Goal: Information Seeking & Learning: Learn about a topic

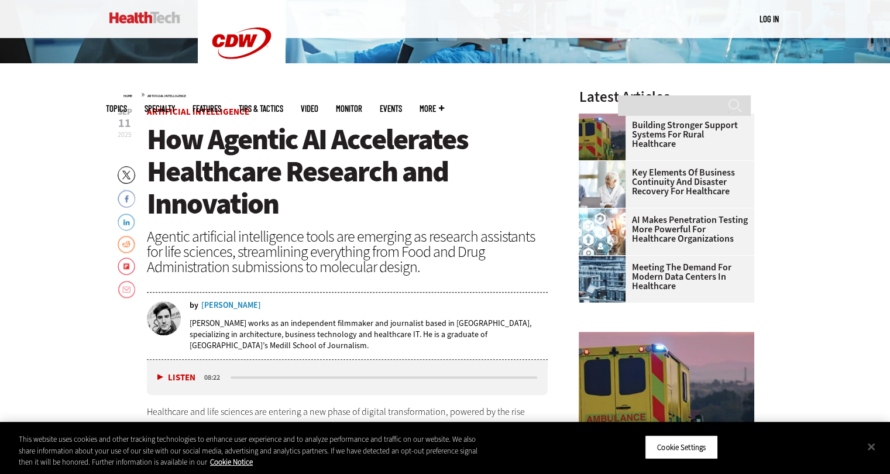
scroll to position [356, 0]
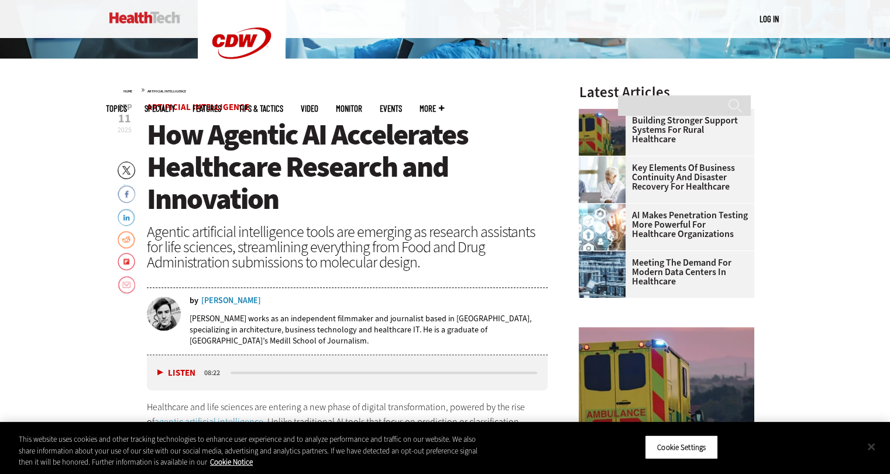
click at [870, 445] on button "Close" at bounding box center [872, 447] width 26 height 26
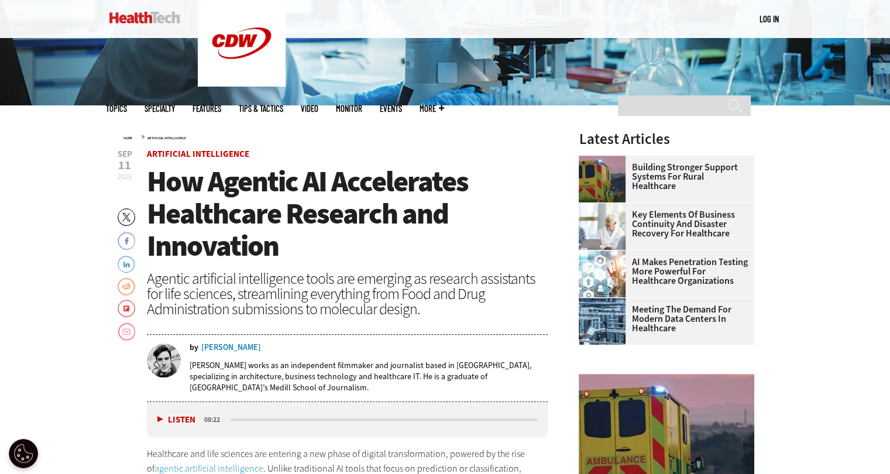
scroll to position [344, 0]
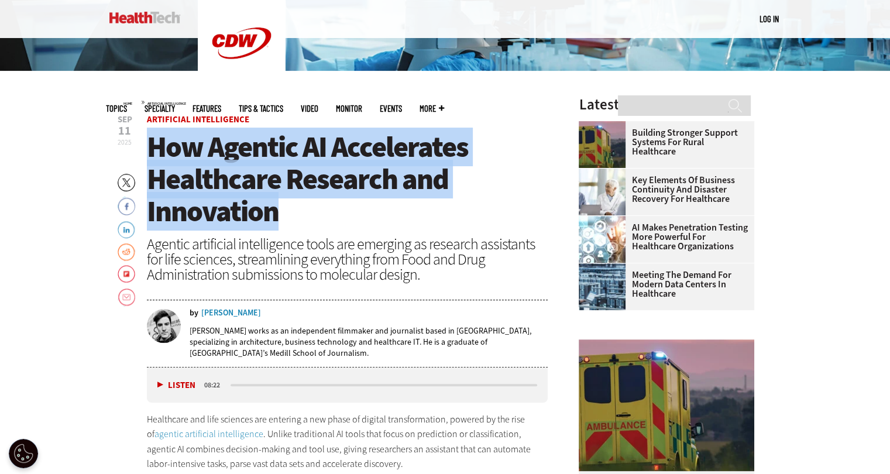
copy span "How Agentic AI Accelerates Healthcare Research and Innovation"
drag, startPoint x: 142, startPoint y: 140, endPoint x: 283, endPoint y: 207, distance: 155.7
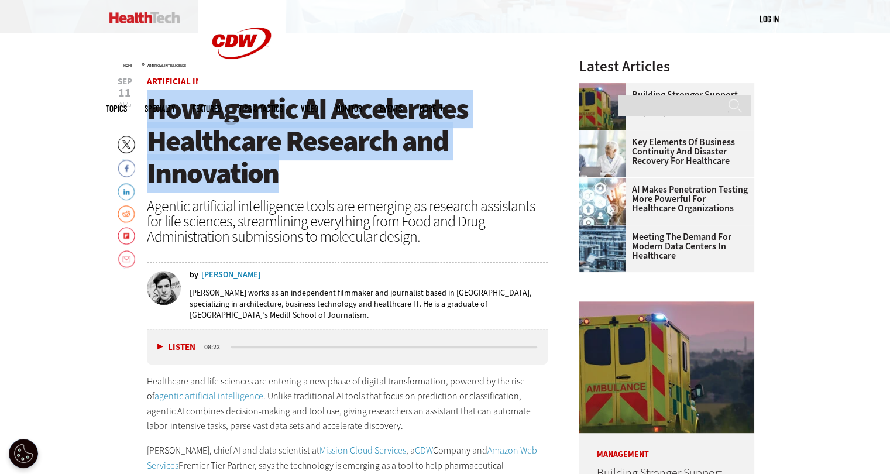
scroll to position [358, 0]
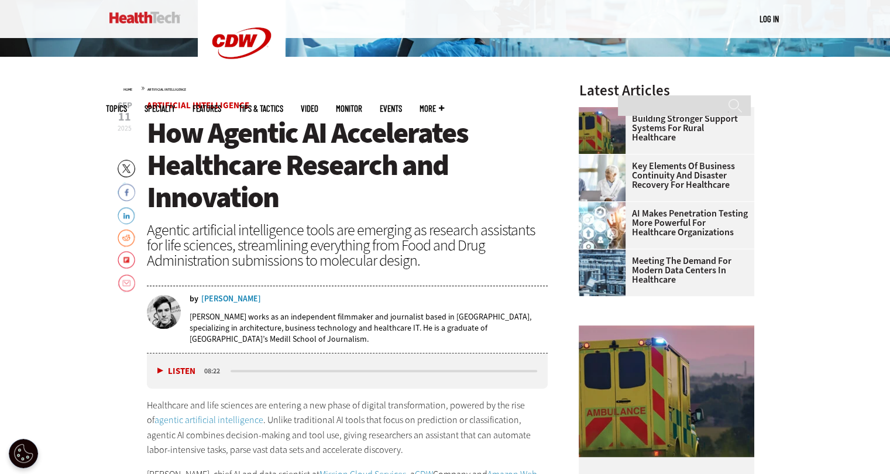
click at [290, 252] on div "Agentic artificial intelligence tools are emerging as research assistants for l…" at bounding box center [347, 245] width 401 height 46
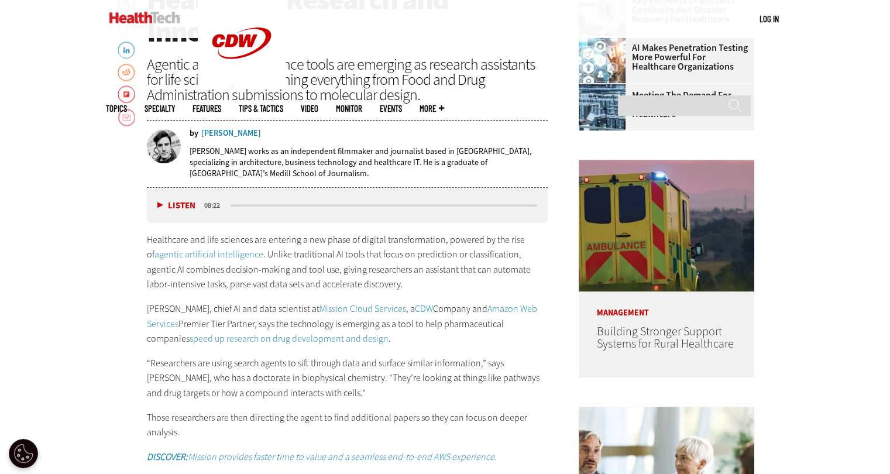
scroll to position [524, 0]
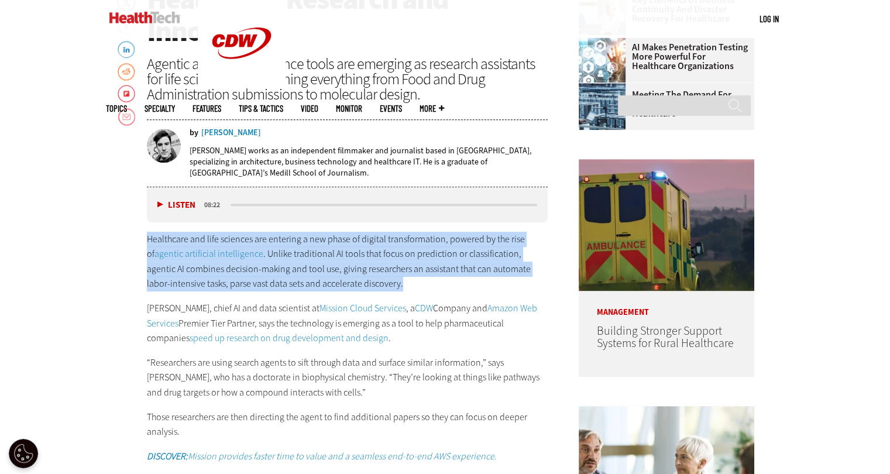
copy p "Healthcare and life sciences are entering a new phase of digital transformation…"
drag, startPoint x: 146, startPoint y: 237, endPoint x: 346, endPoint y: 287, distance: 206.4
click at [346, 287] on p "Healthcare and life sciences are entering a new phase of digital transformation…" at bounding box center [347, 262] width 401 height 60
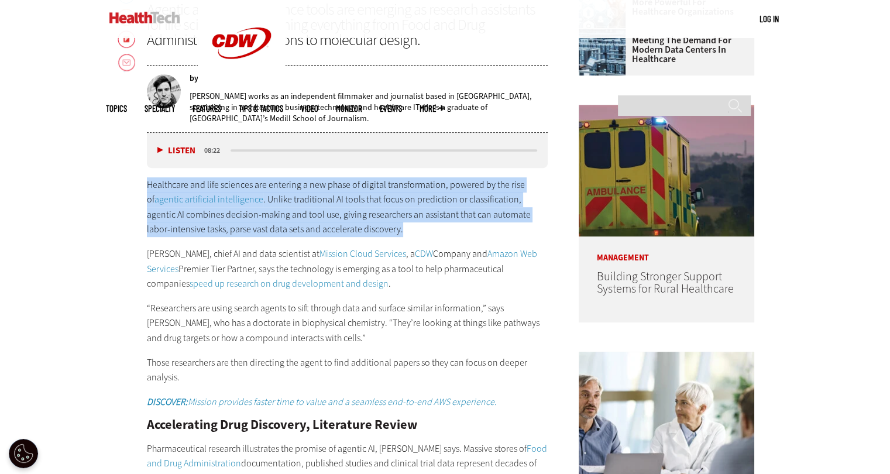
scroll to position [574, 0]
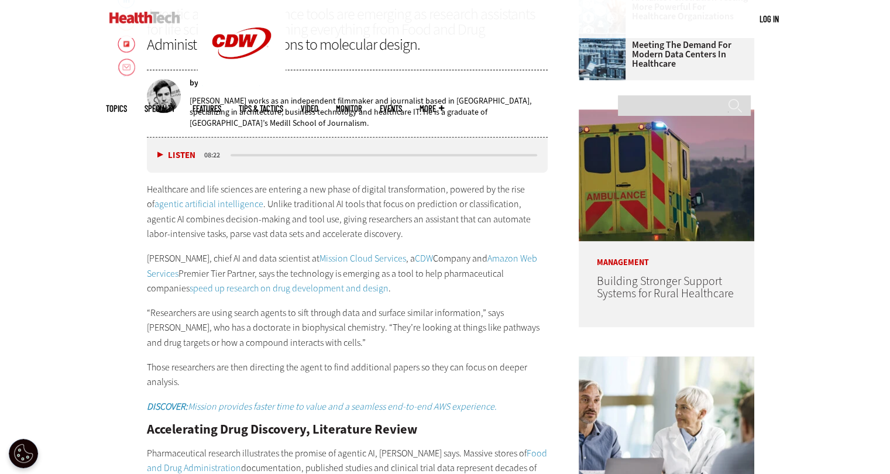
click at [471, 247] on div "Healthcare and life sciences are entering a new phase of digital transformation…" at bounding box center [347, 298] width 401 height 232
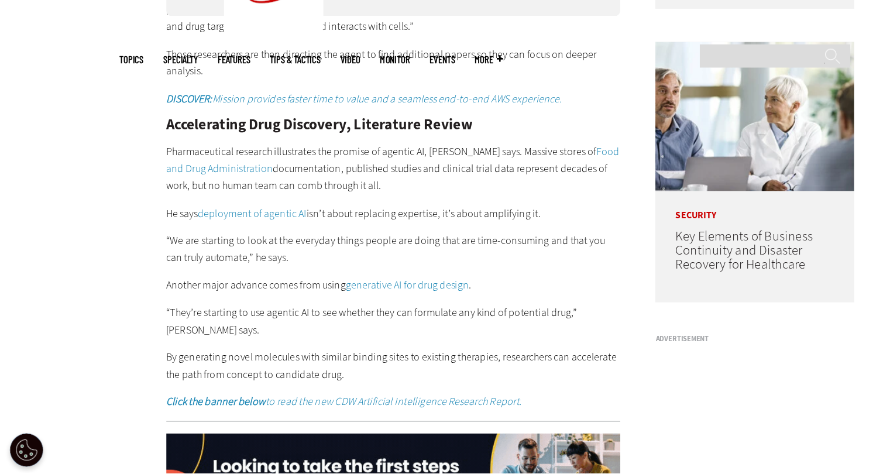
scroll to position [837, 0]
click at [457, 98] on p "Those researchers are then directing the agent to find additional papers so the…" at bounding box center [347, 111] width 401 height 30
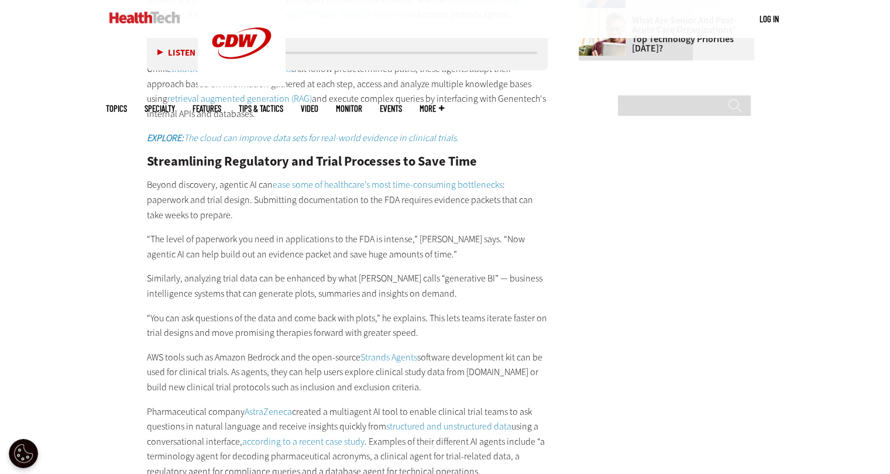
scroll to position [1524, 0]
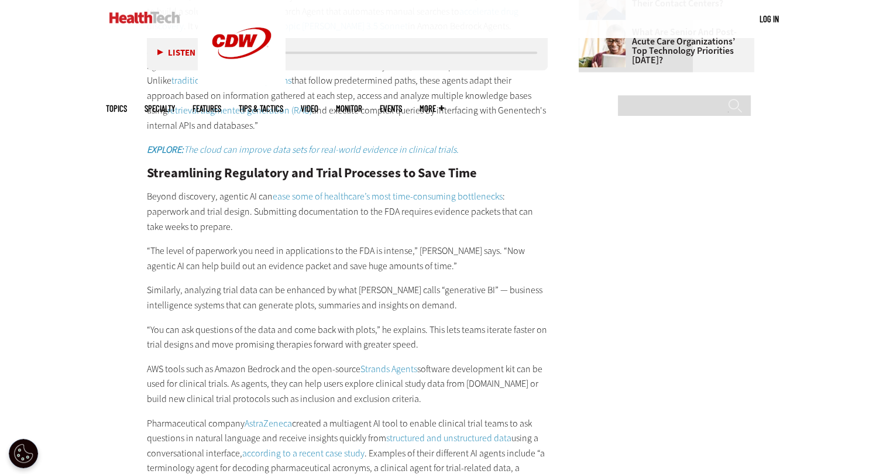
click at [647, 202] on main "Home » Artificial Intelligence Close New AI Research From CDW See how IT leader…" at bounding box center [445, 388] width 679 height 2997
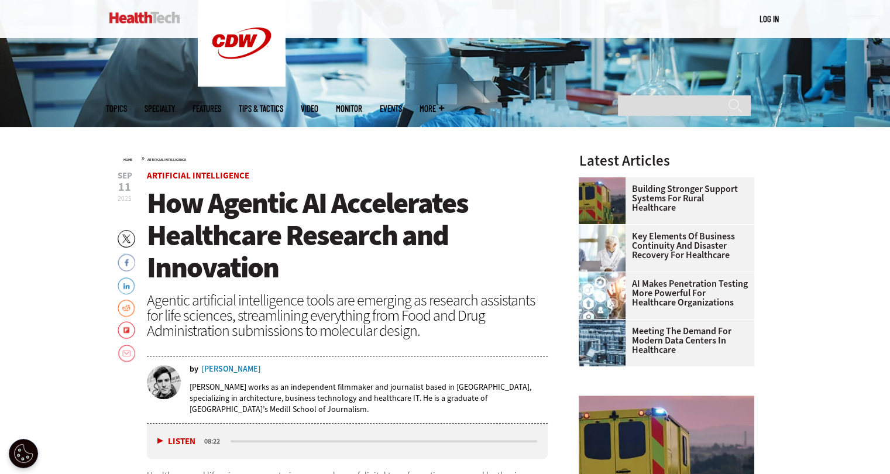
scroll to position [0, 0]
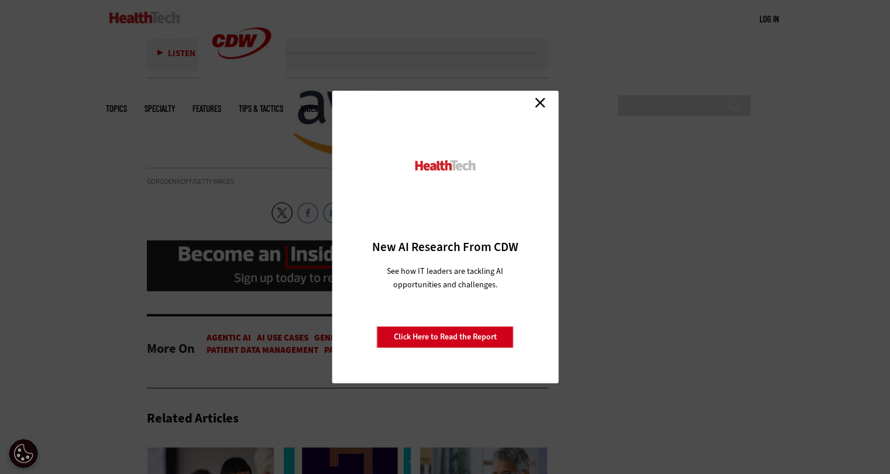
scroll to position [2760, 0]
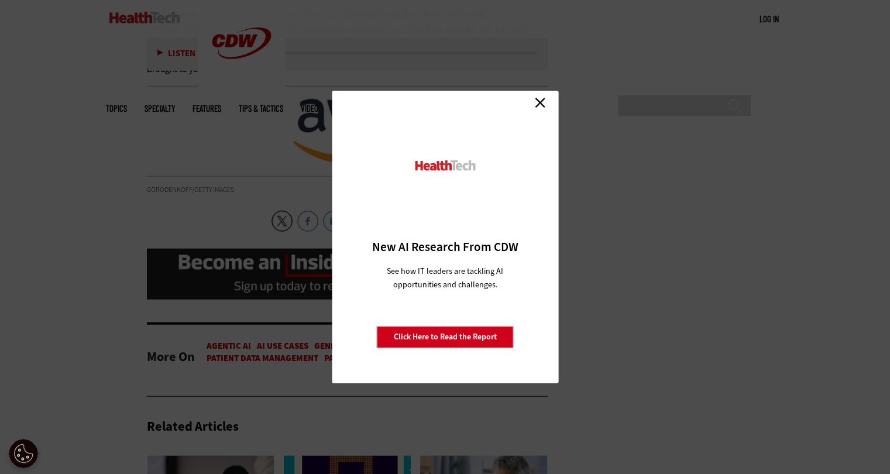
click at [539, 97] on link "Close" at bounding box center [540, 103] width 18 height 18
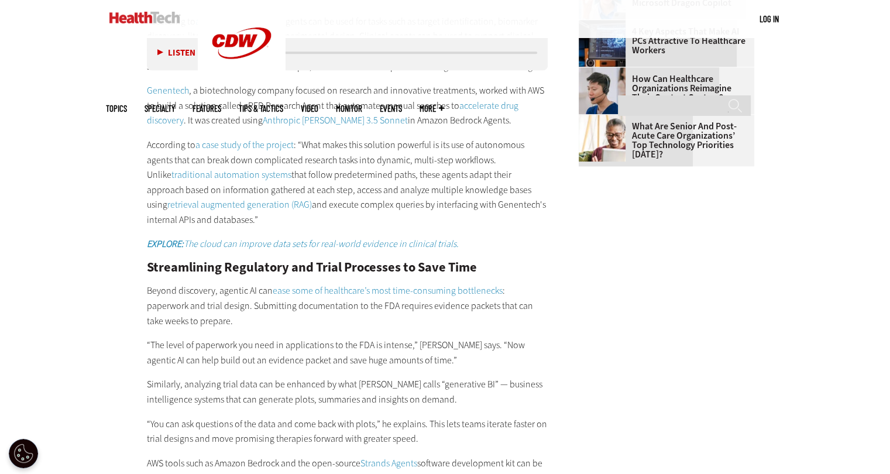
scroll to position [1429, 0]
click at [861, 149] on div "Become an Insider Sign up today to receive premium content! Sign Up MENU Log in…" at bounding box center [445, 449] width 890 height 3757
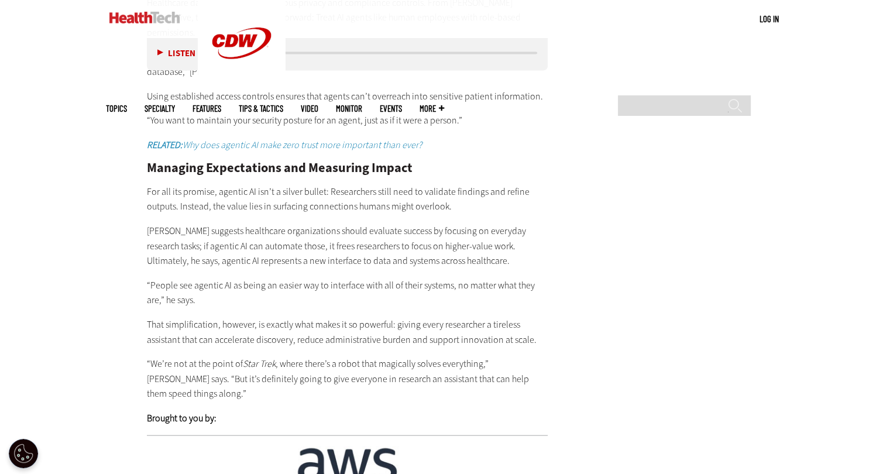
scroll to position [2410, 0]
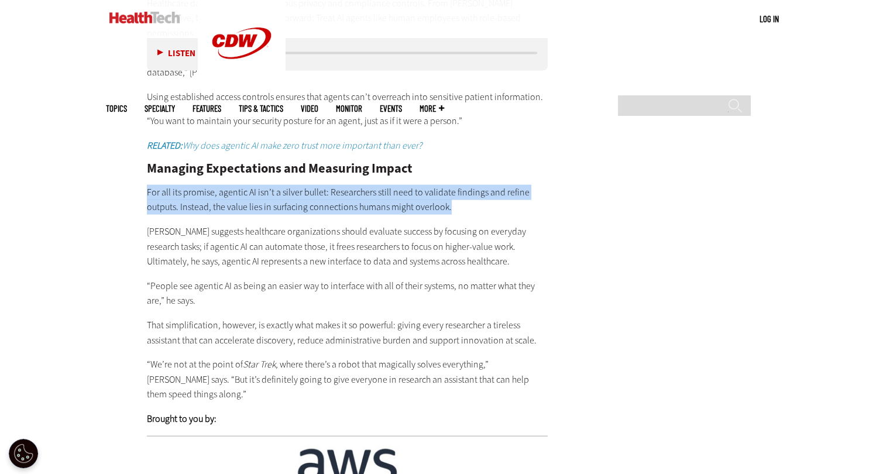
copy p "For all its promise, agentic AI isn’t a silver bullet: Researchers still need t…"
drag, startPoint x: 143, startPoint y: 161, endPoint x: 456, endPoint y: 178, distance: 314.2
